Goal: Transaction & Acquisition: Purchase product/service

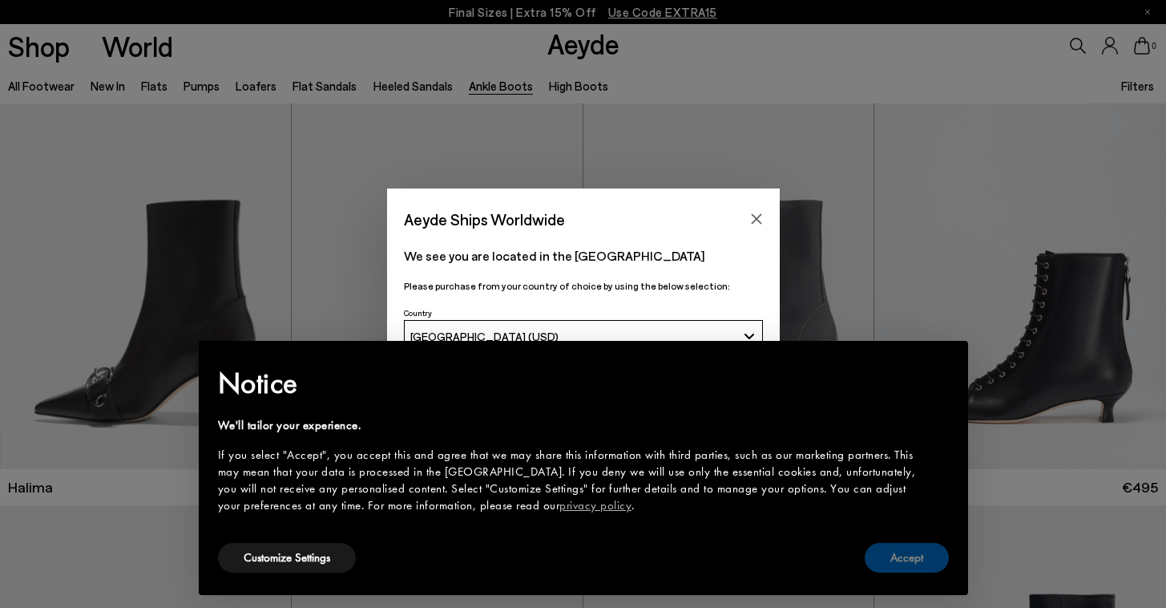
click at [909, 566] on button "Accept" at bounding box center [907, 558] width 84 height 30
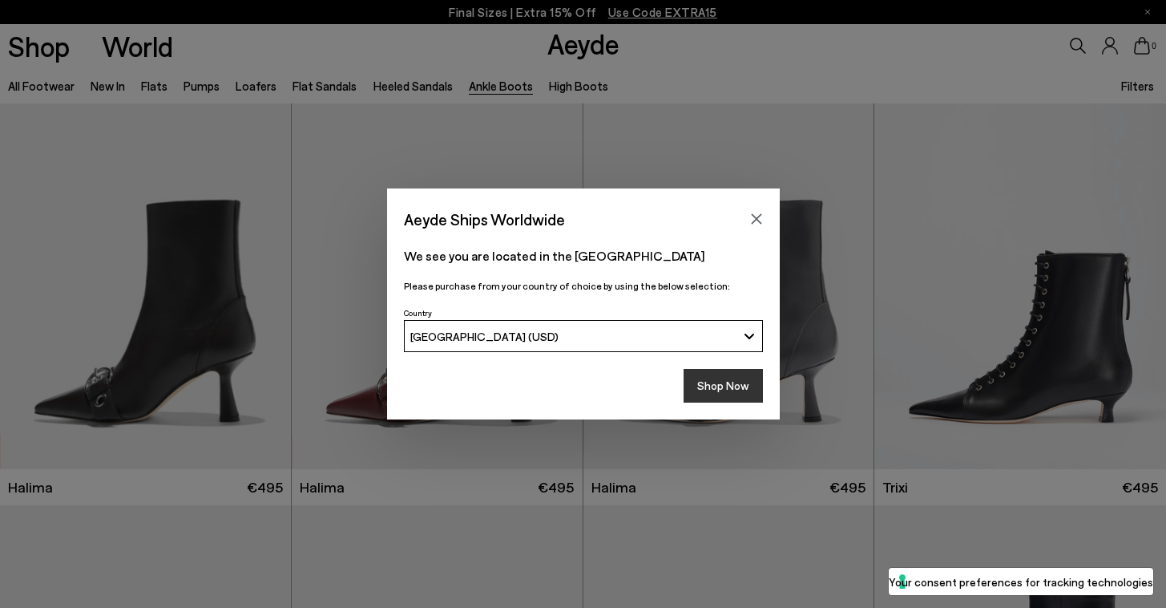
click at [705, 378] on button "Shop Now" at bounding box center [723, 386] width 79 height 34
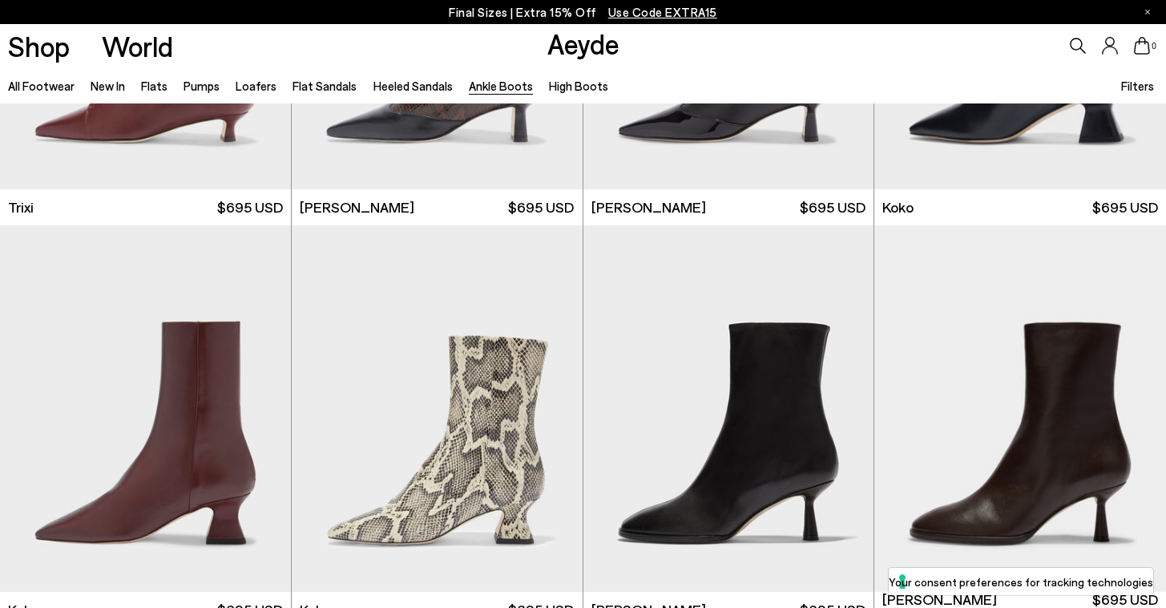
scroll to position [719, 0]
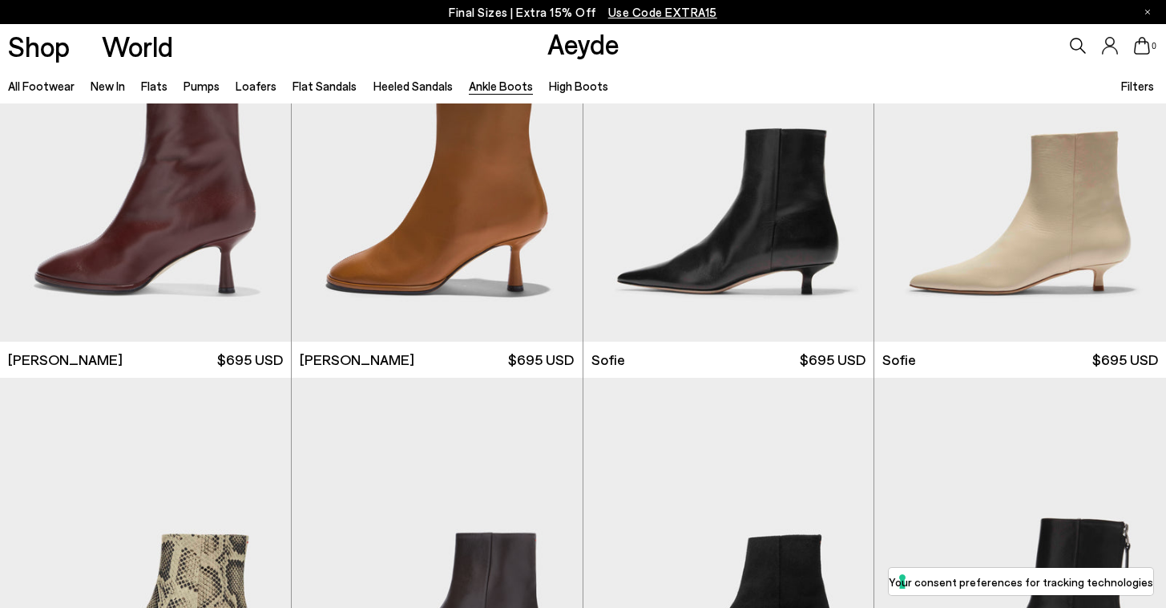
scroll to position [1081, 0]
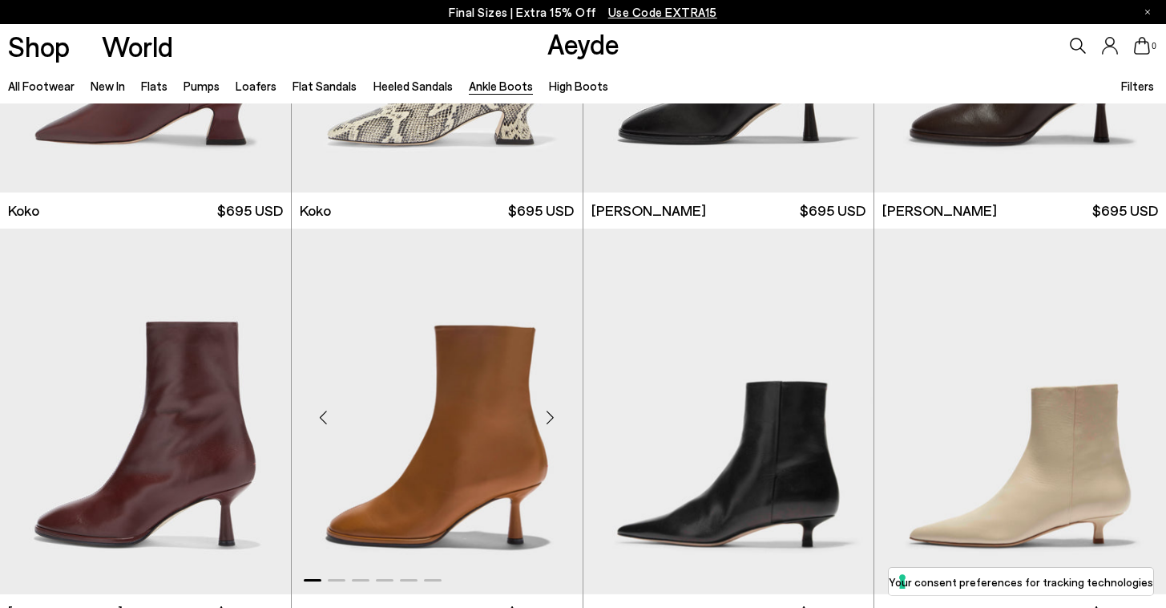
click at [554, 420] on div "Next slide" at bounding box center [551, 418] width 48 height 48
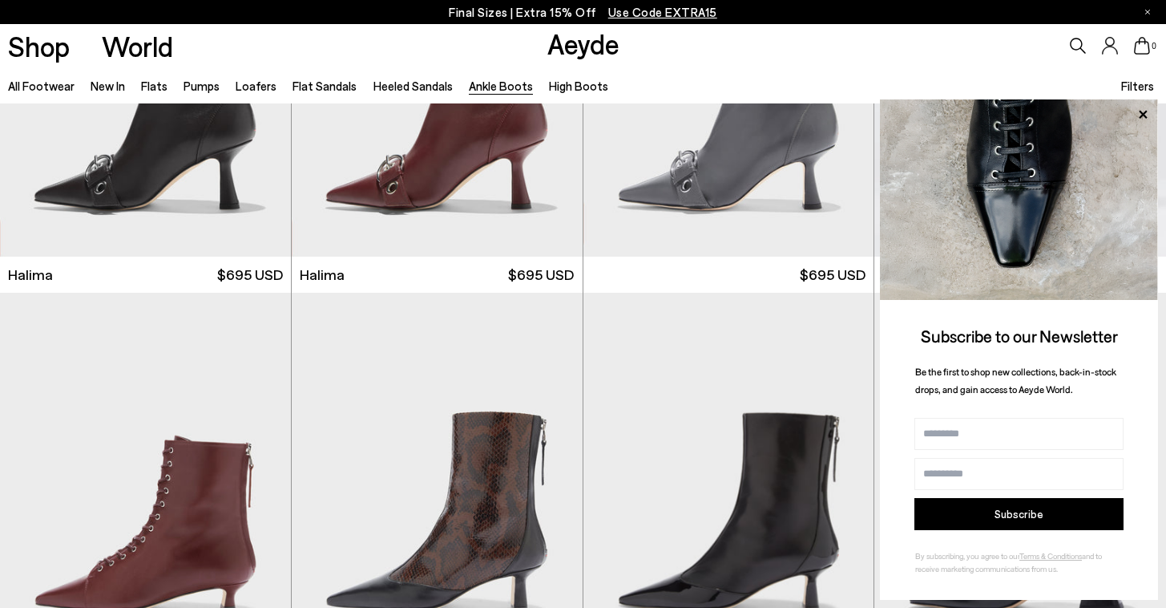
scroll to position [180, 0]
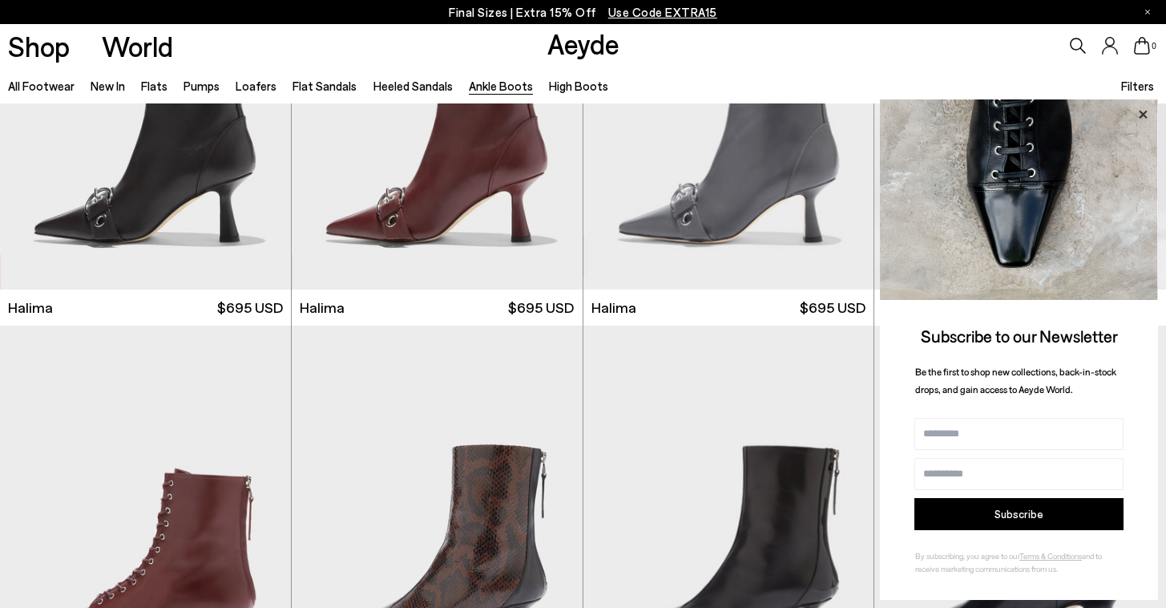
click at [1146, 112] on icon at bounding box center [1143, 114] width 8 height 8
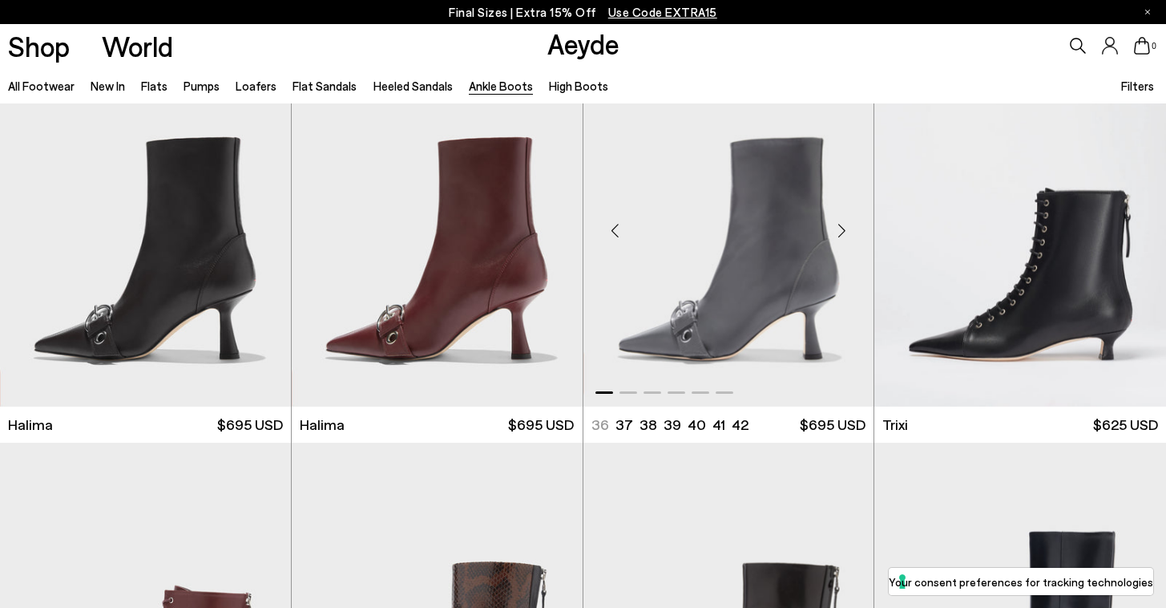
scroll to position [0, 0]
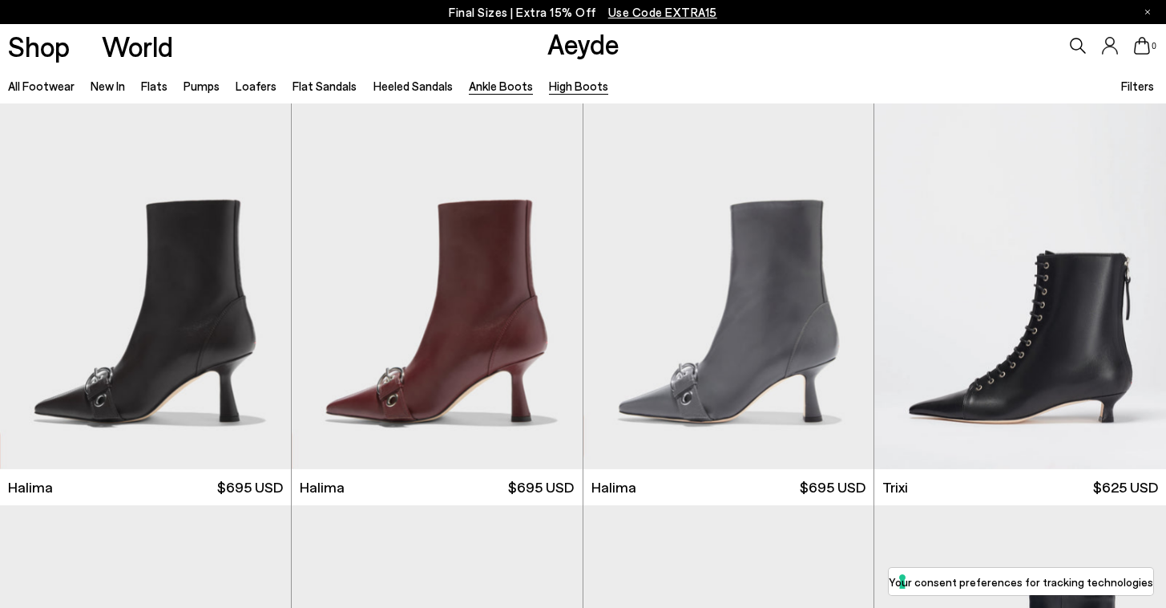
click at [580, 87] on link "High Boots" at bounding box center [578, 86] width 59 height 14
